Goal: Transaction & Acquisition: Obtain resource

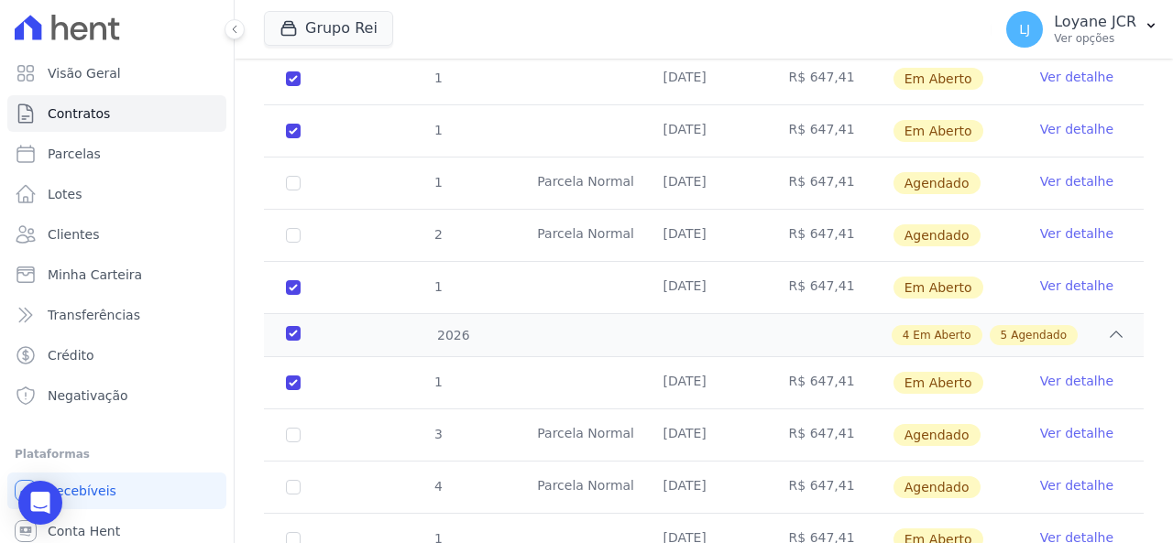
scroll to position [275, 0]
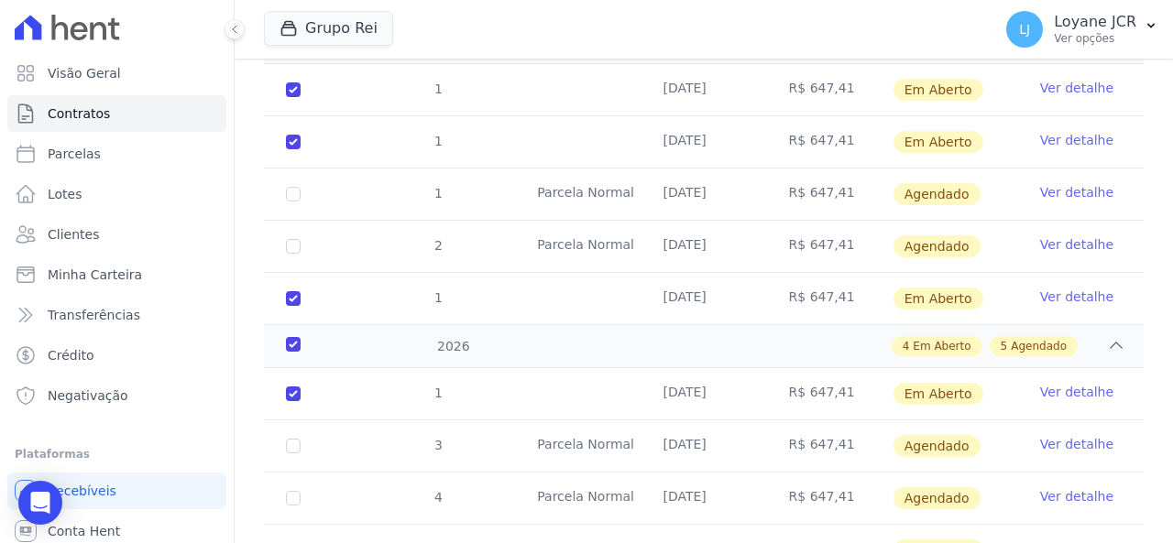
drag, startPoint x: 698, startPoint y: 455, endPoint x: 870, endPoint y: 394, distance: 181.7
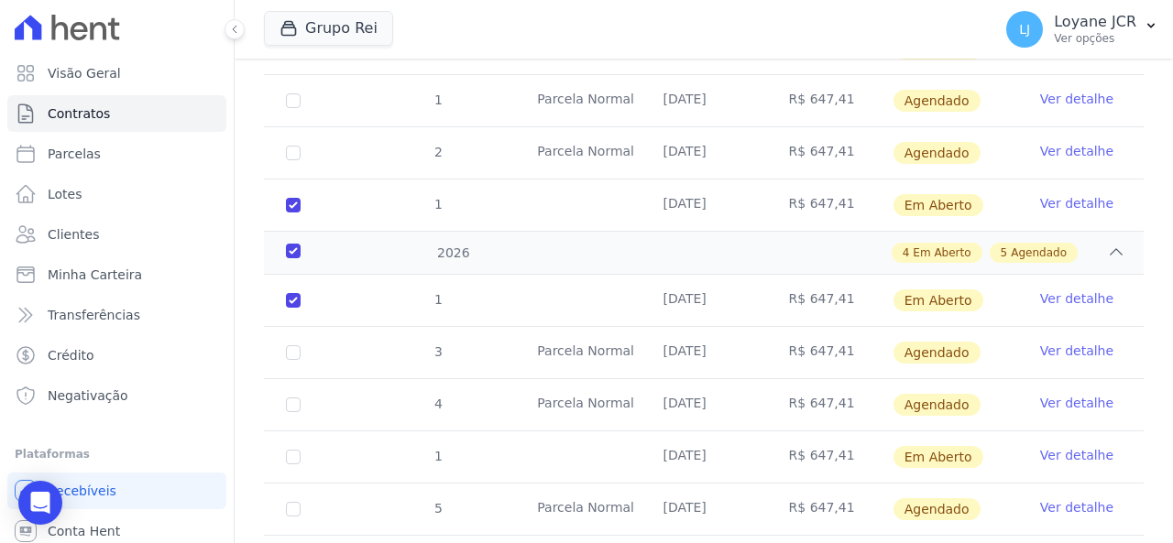
scroll to position [458, 0]
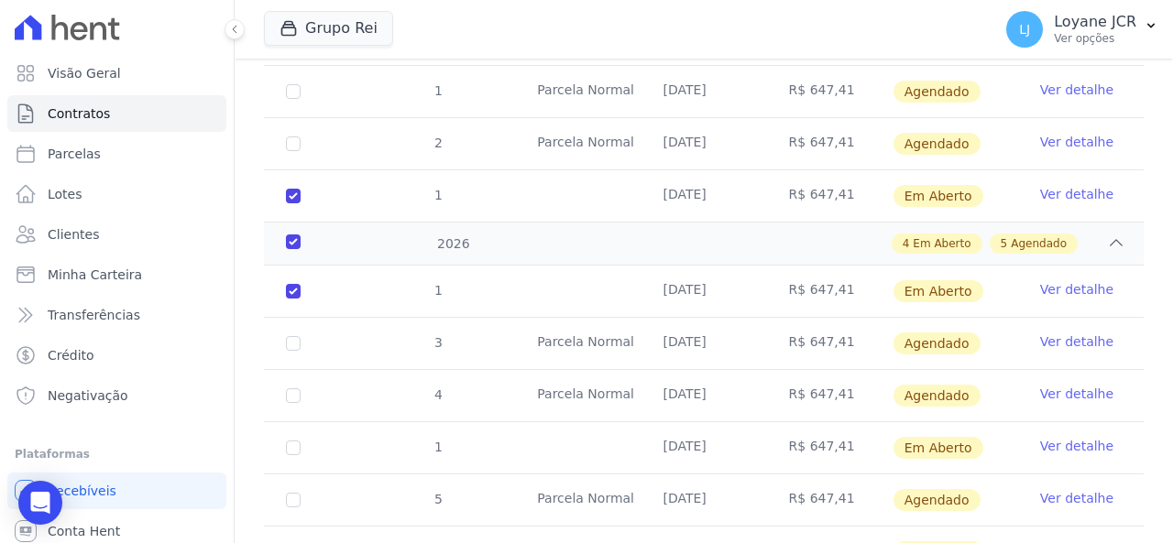
drag, startPoint x: 870, startPoint y: 394, endPoint x: 713, endPoint y: 236, distance: 222.3
click at [713, 236] on div "4 Em Aberto 5 Agendado" at bounding box center [747, 244] width 758 height 20
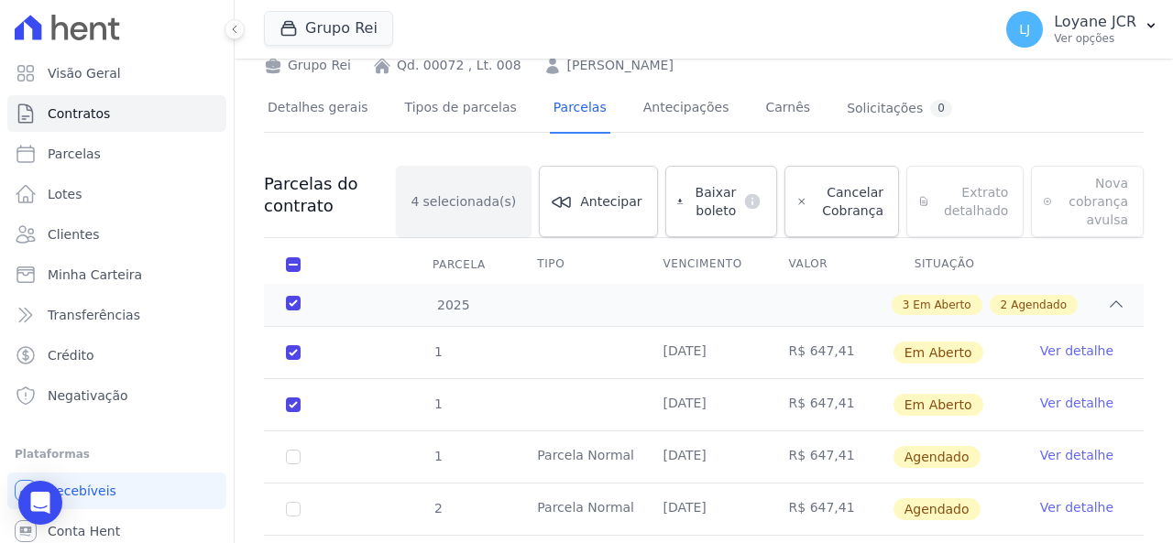
scroll to position [0, 0]
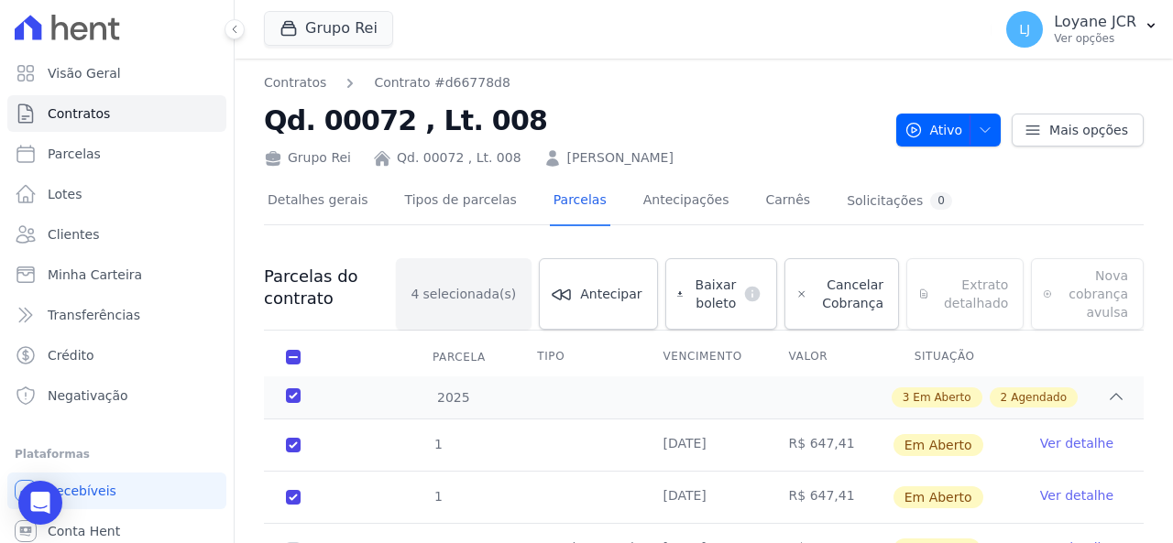
click at [579, 151] on link "[PERSON_NAME]" at bounding box center [620, 157] width 106 height 19
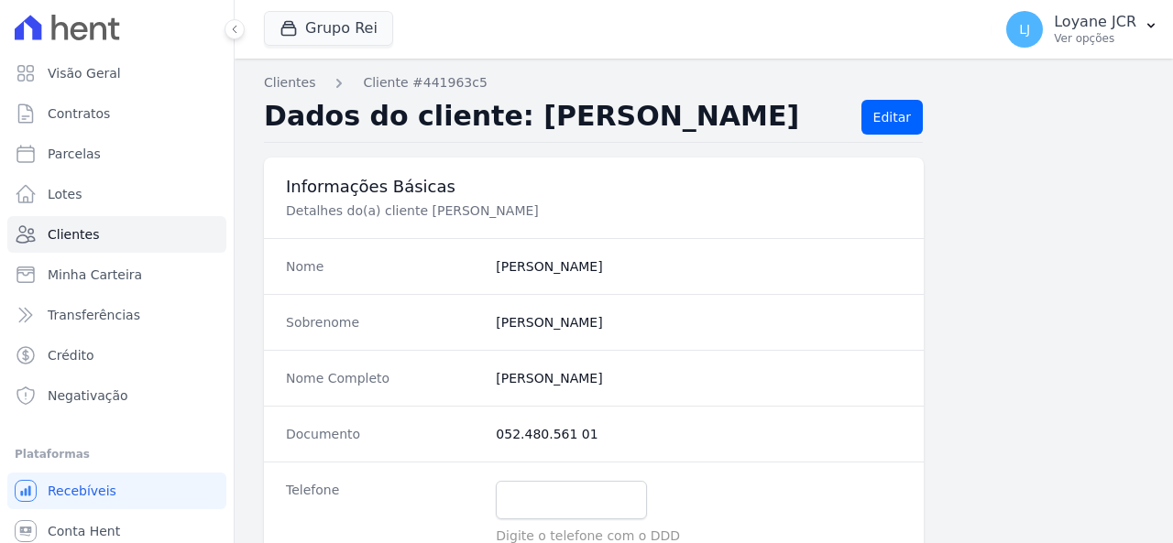
drag, startPoint x: 579, startPoint y: 151, endPoint x: 631, endPoint y: 166, distance: 54.3
drag, startPoint x: 784, startPoint y: 118, endPoint x: 495, endPoint y: 130, distance: 288.9
click at [495, 130] on h2 "Dados do cliente: [PERSON_NAME]" at bounding box center [555, 117] width 583 height 35
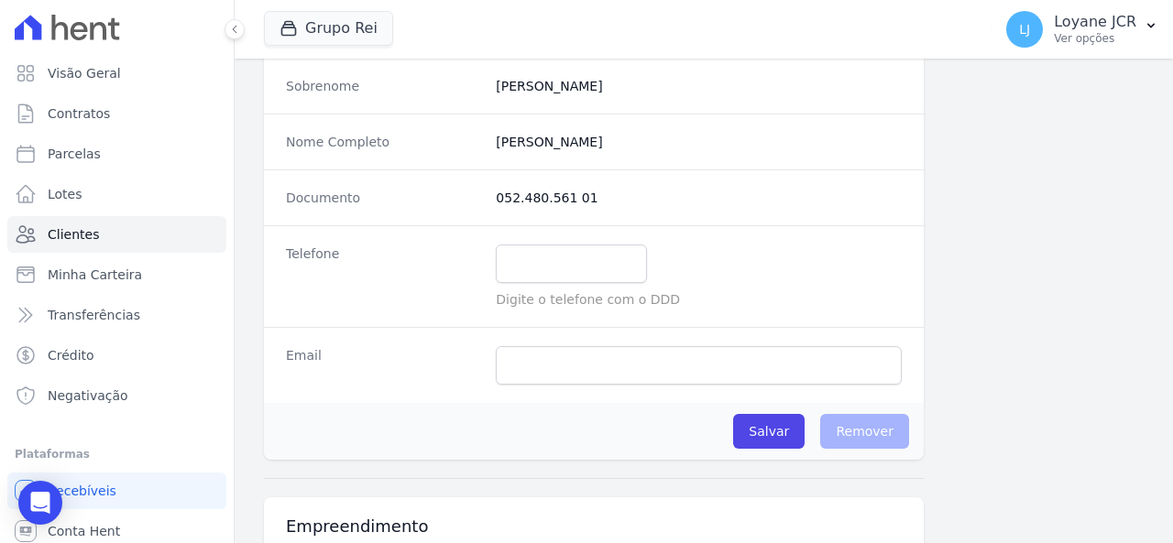
scroll to position [92, 0]
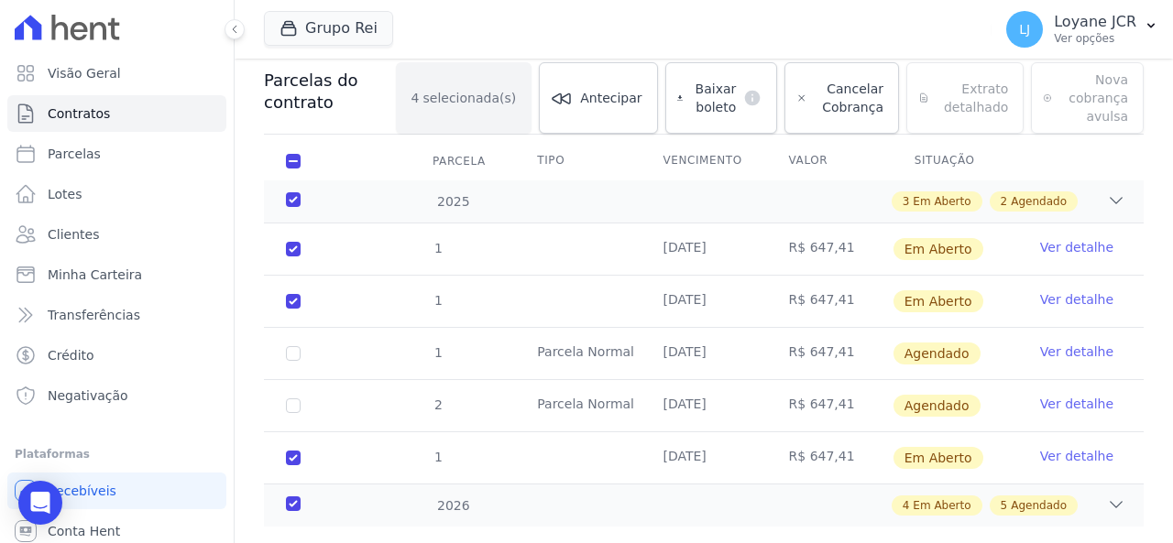
scroll to position [231, 0]
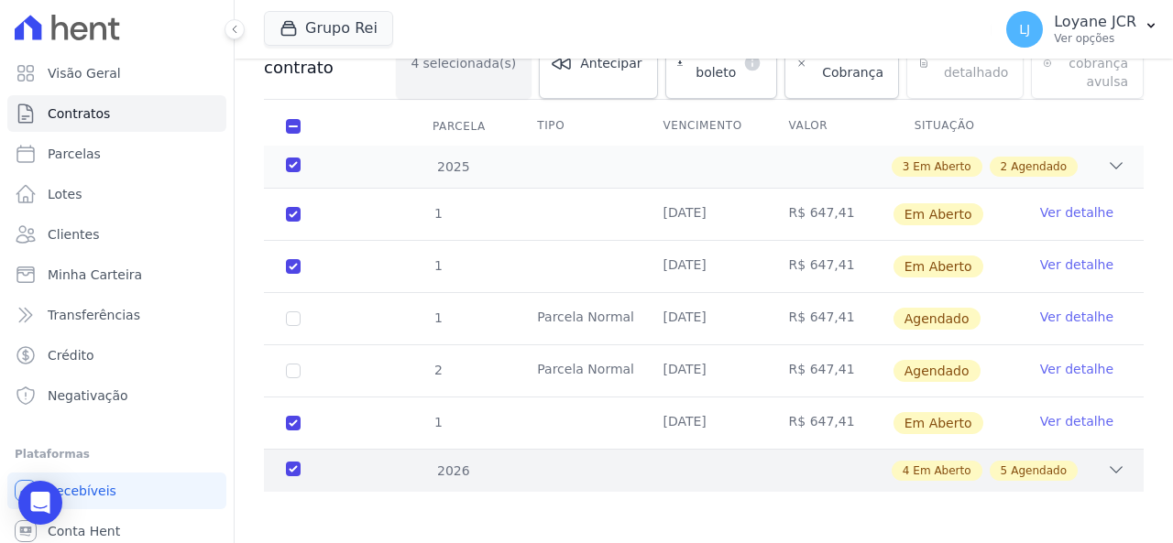
click at [975, 483] on div "2026 4 Em Aberto 5 Agendado" at bounding box center [704, 470] width 880 height 43
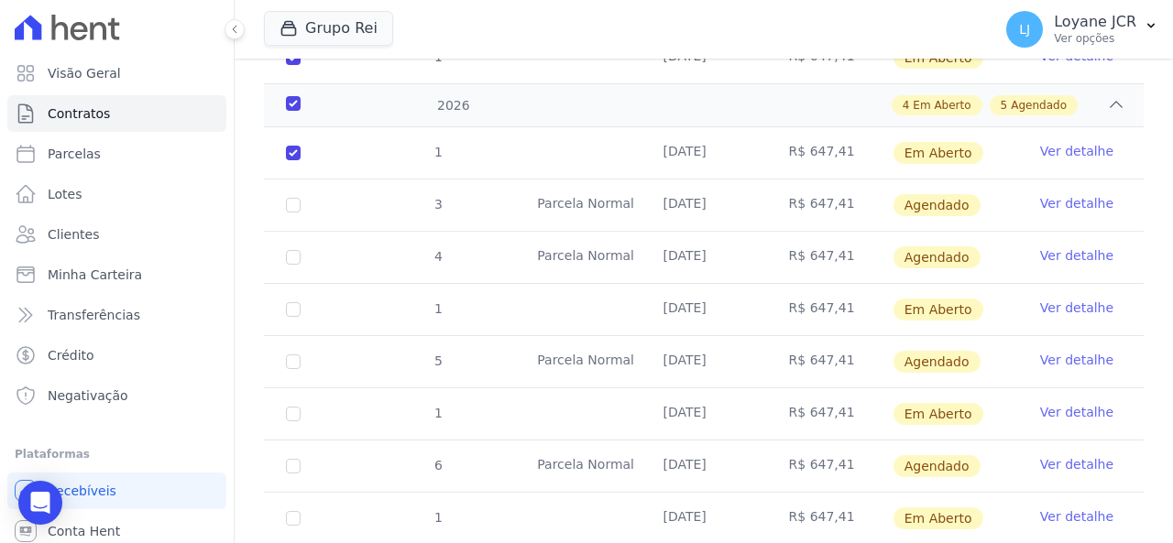
scroll to position [598, 0]
click at [293, 311] on input "checkbox" at bounding box center [293, 309] width 15 height 15
checkbox input "true"
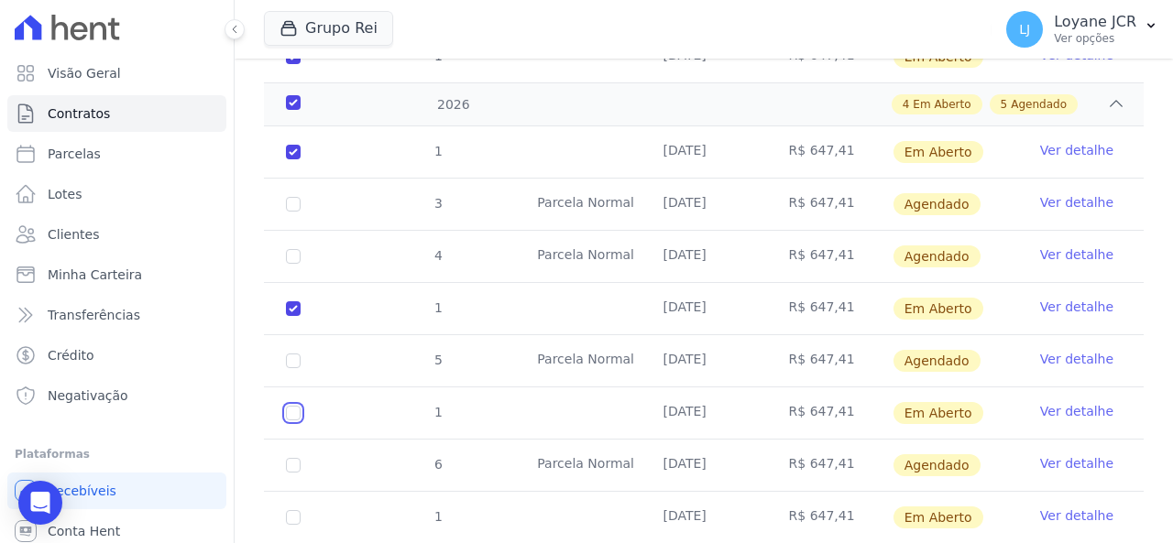
click at [295, 406] on input "checkbox" at bounding box center [293, 413] width 15 height 15
checkbox input "true"
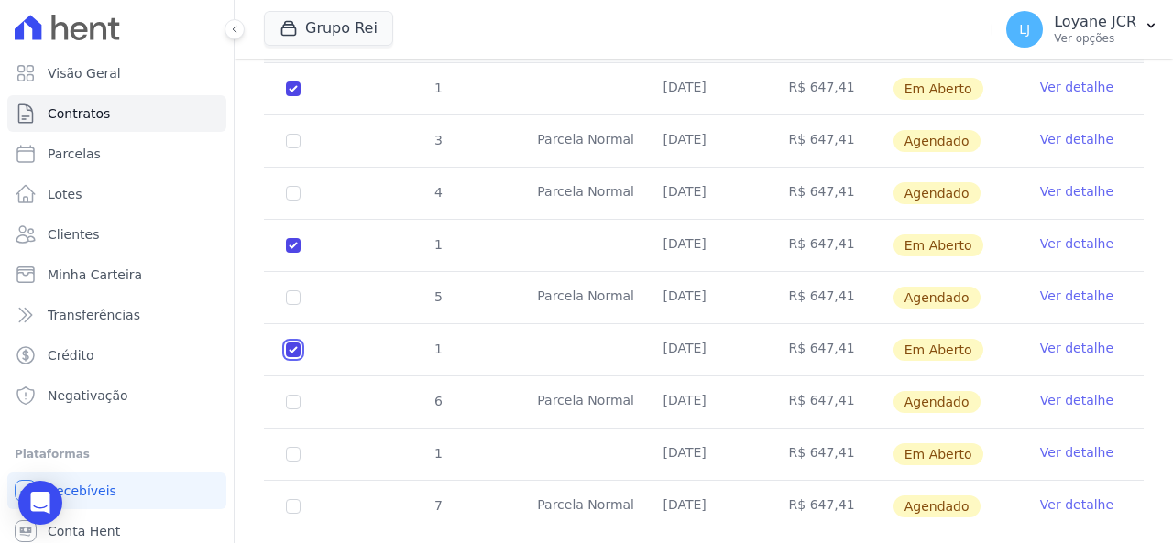
scroll to position [689, 0]
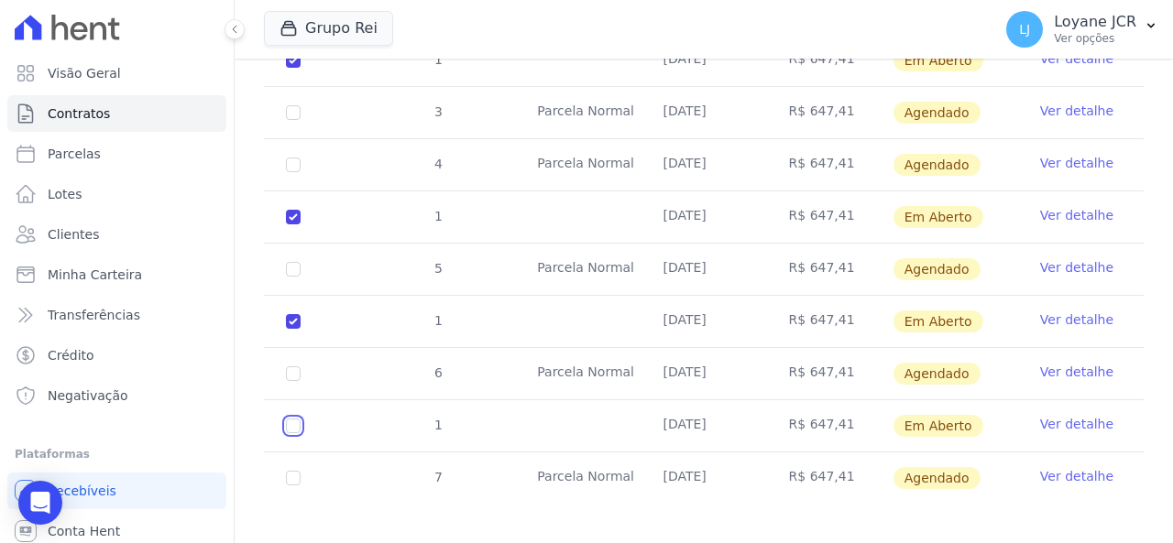
click at [286, 422] on input "checkbox" at bounding box center [293, 426] width 15 height 15
checkbox input "true"
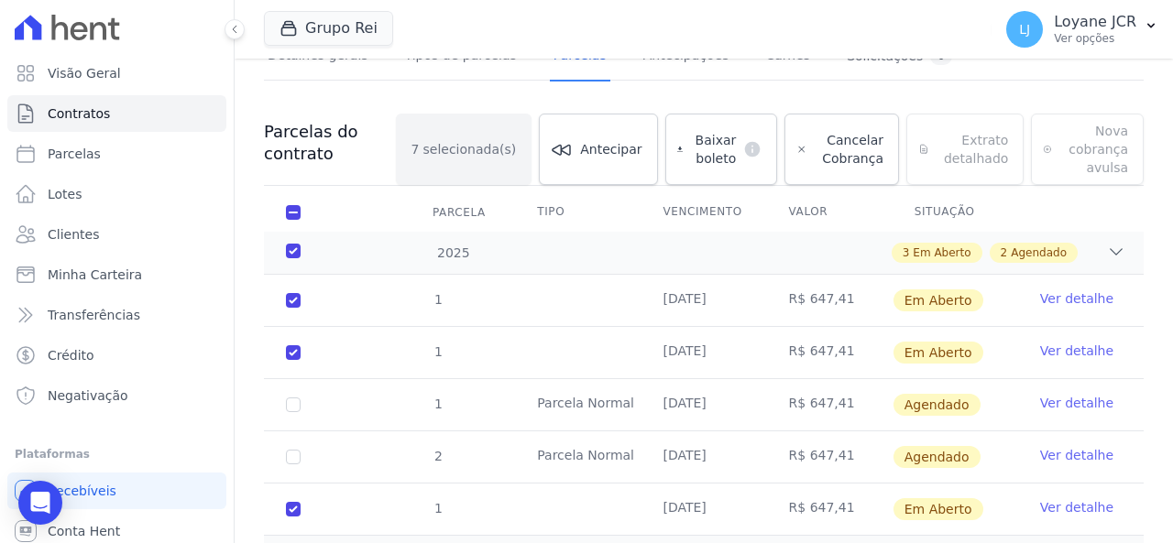
scroll to position [0, 0]
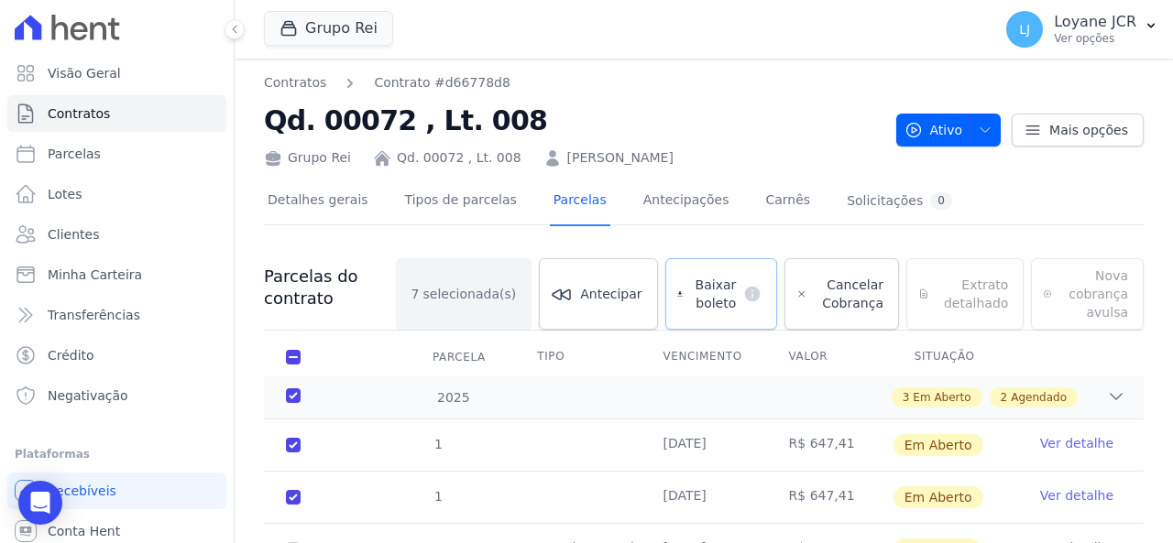
click at [707, 293] on span "Baixar boleto" at bounding box center [713, 294] width 46 height 37
click at [115, 223] on link "Clientes" at bounding box center [116, 234] width 219 height 37
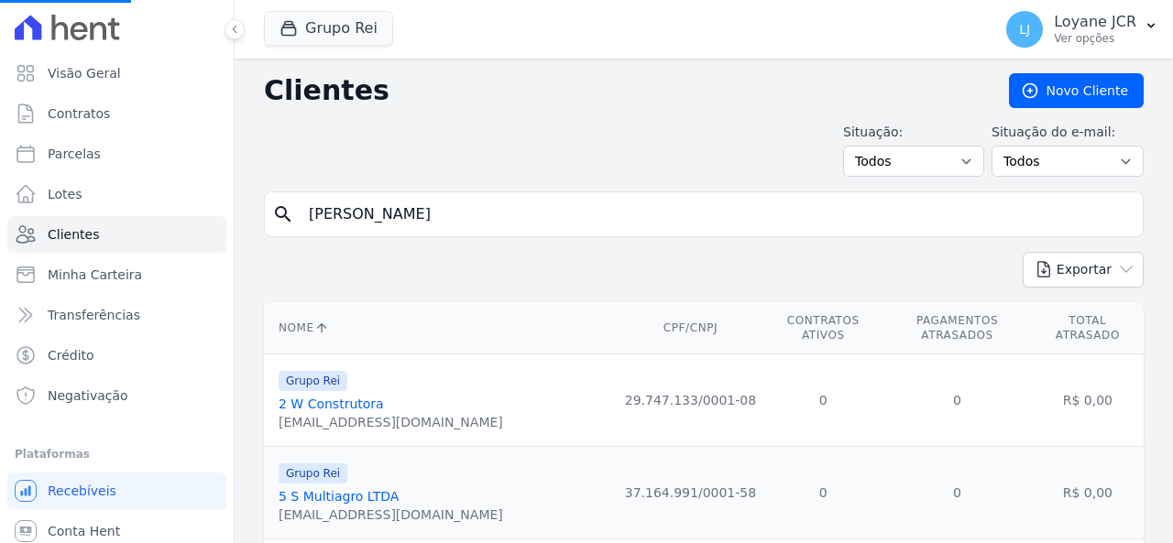
drag, startPoint x: 544, startPoint y: 215, endPoint x: 213, endPoint y: 175, distance: 334.2
click at [213, 175] on div "Visão Geral Contratos [GEOGRAPHIC_DATA] Lotes Clientes Minha Carteira Transferê…" at bounding box center [586, 271] width 1173 height 543
paste input "13157790480"
type input "13157790480"
click at [526, 216] on input "search" at bounding box center [717, 214] width 838 height 37
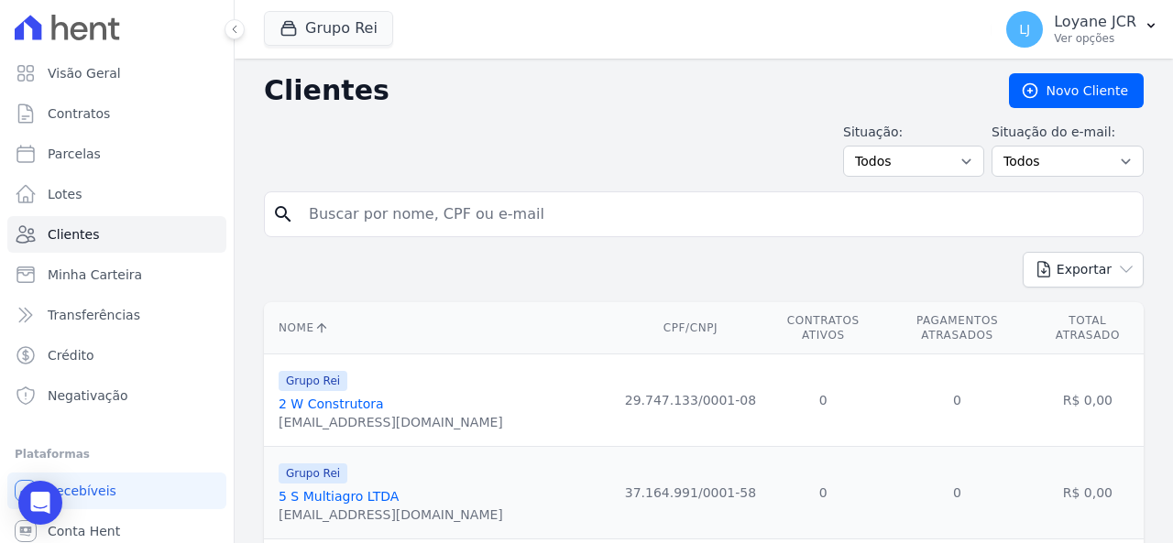
paste input "[PERSON_NAME]"
type input "[PERSON_NAME]"
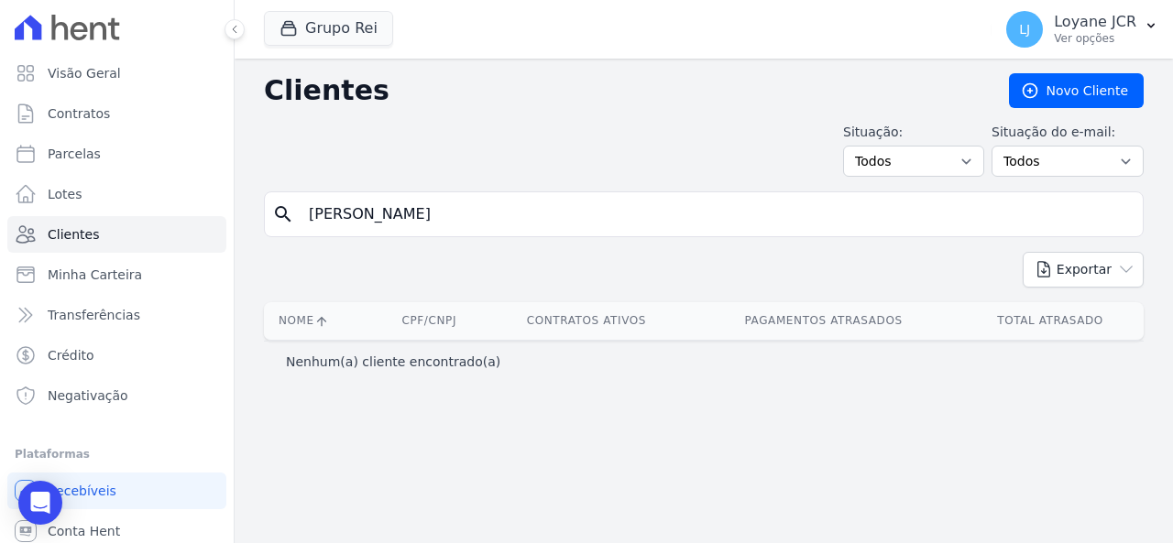
drag, startPoint x: 633, startPoint y: 206, endPoint x: 269, endPoint y: 226, distance: 364.4
click at [269, 226] on div "search [PERSON_NAME]" at bounding box center [704, 215] width 880 height 46
